Goal: Transaction & Acquisition: Purchase product/service

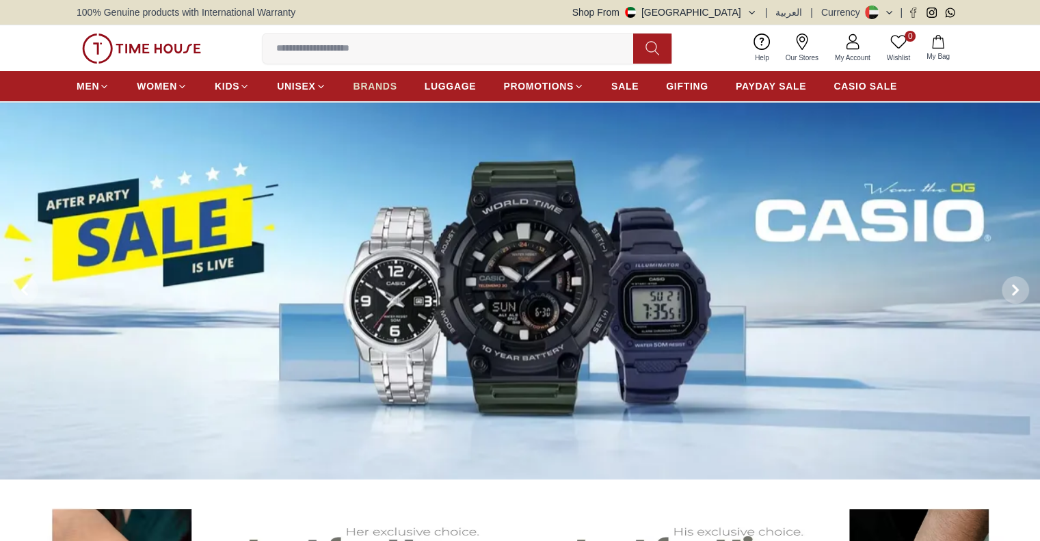
click at [372, 92] on span "BRANDS" at bounding box center [375, 86] width 44 height 14
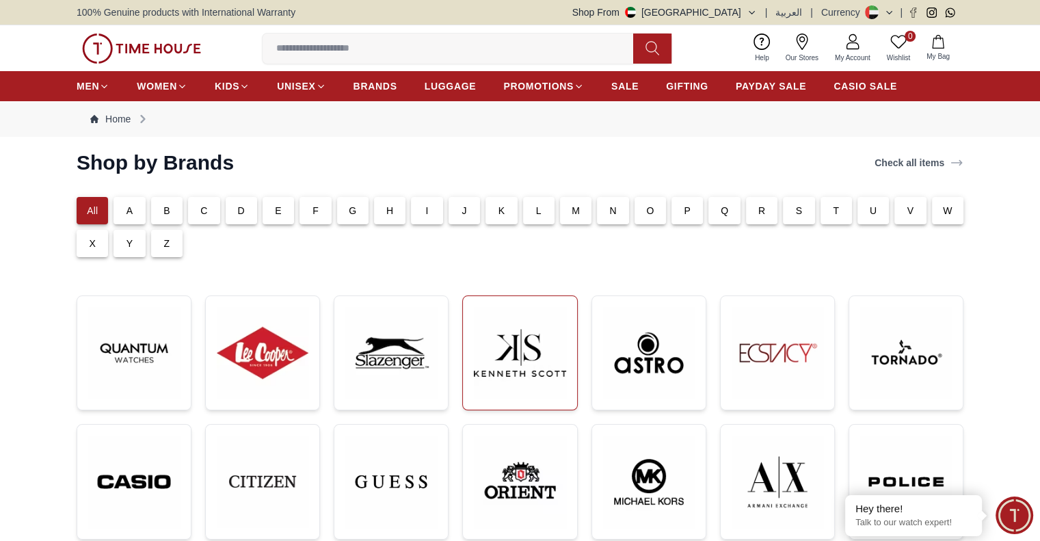
click at [514, 347] on img at bounding box center [520, 353] width 92 height 92
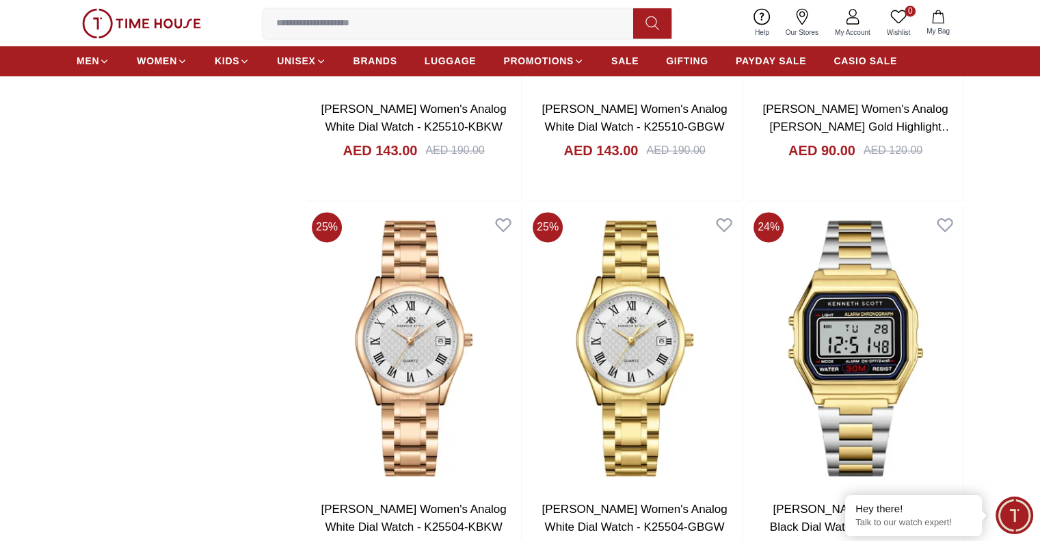
scroll to position [2255, 0]
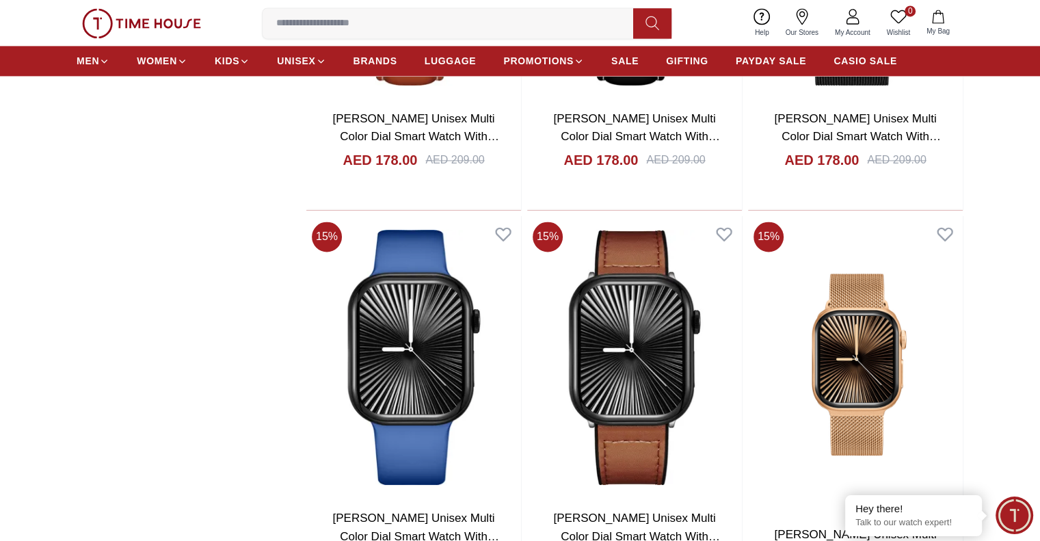
scroll to position [7420, 0]
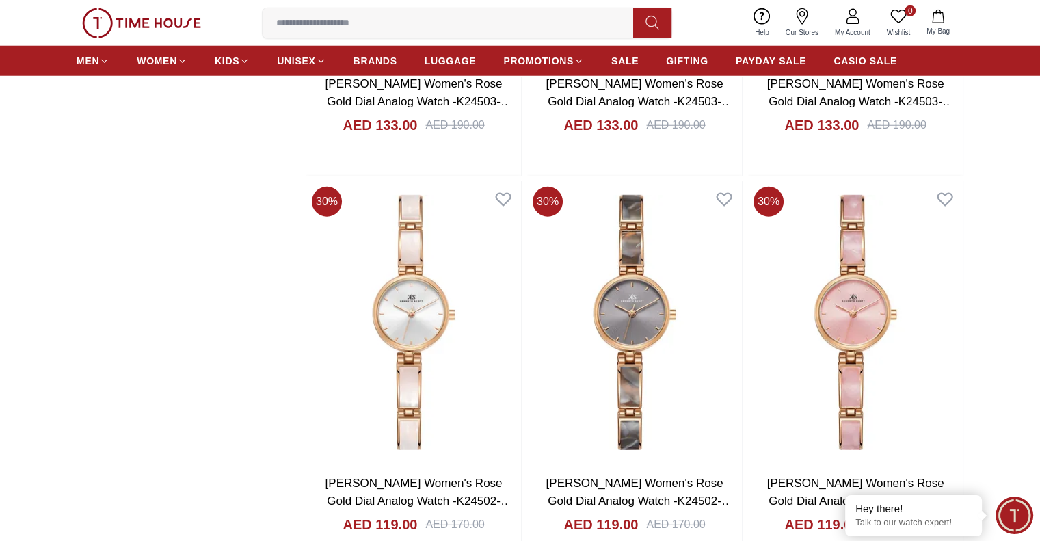
scroll to position [9197, 0]
